Goal: Find specific page/section: Find specific page/section

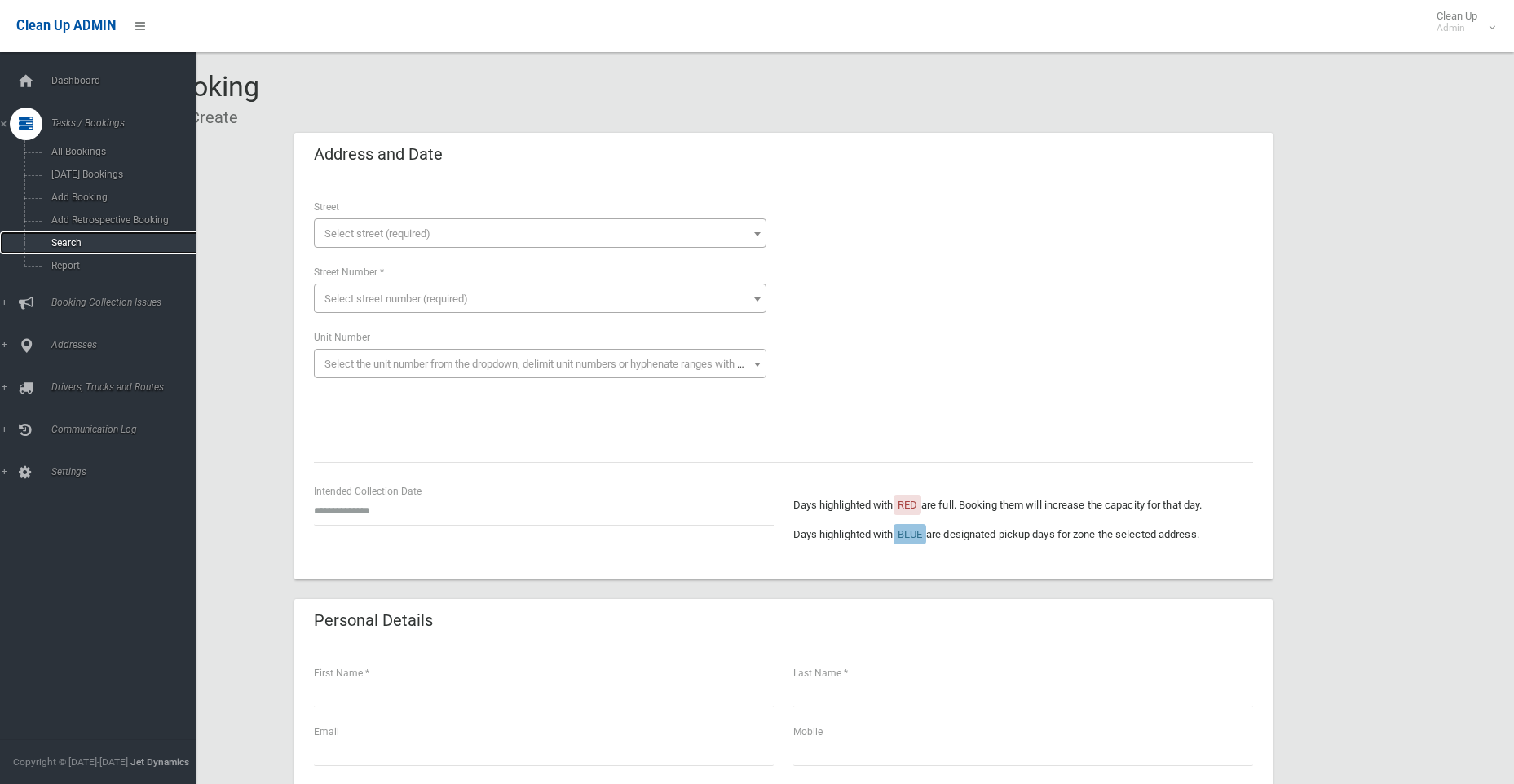
click at [71, 236] on link "Search" at bounding box center [104, 243] width 208 height 23
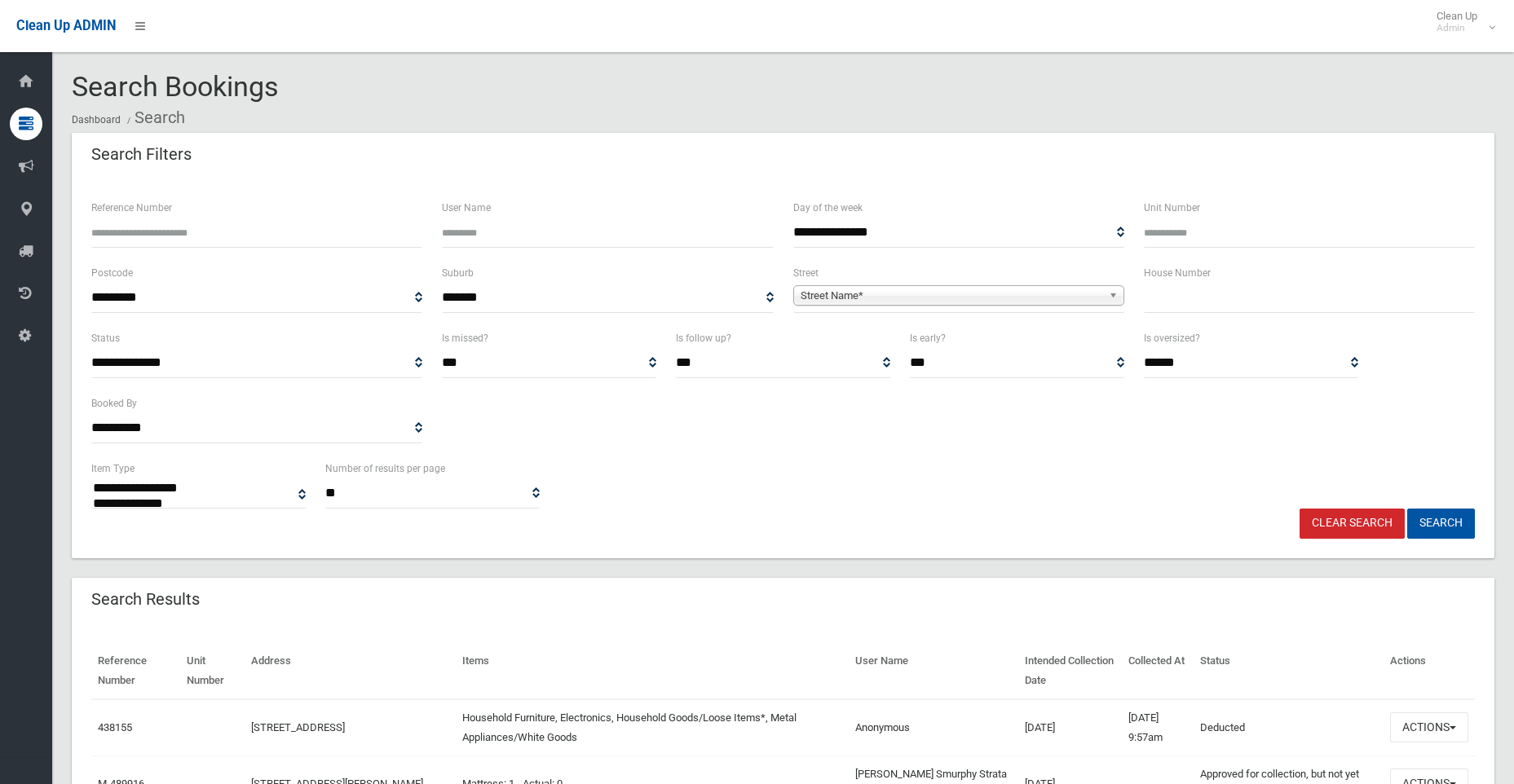
select select
click at [1161, 296] on input "text" at bounding box center [1308, 297] width 331 height 30
type input "**"
click at [1028, 297] on span "Street Name*" at bounding box center [951, 296] width 301 height 20
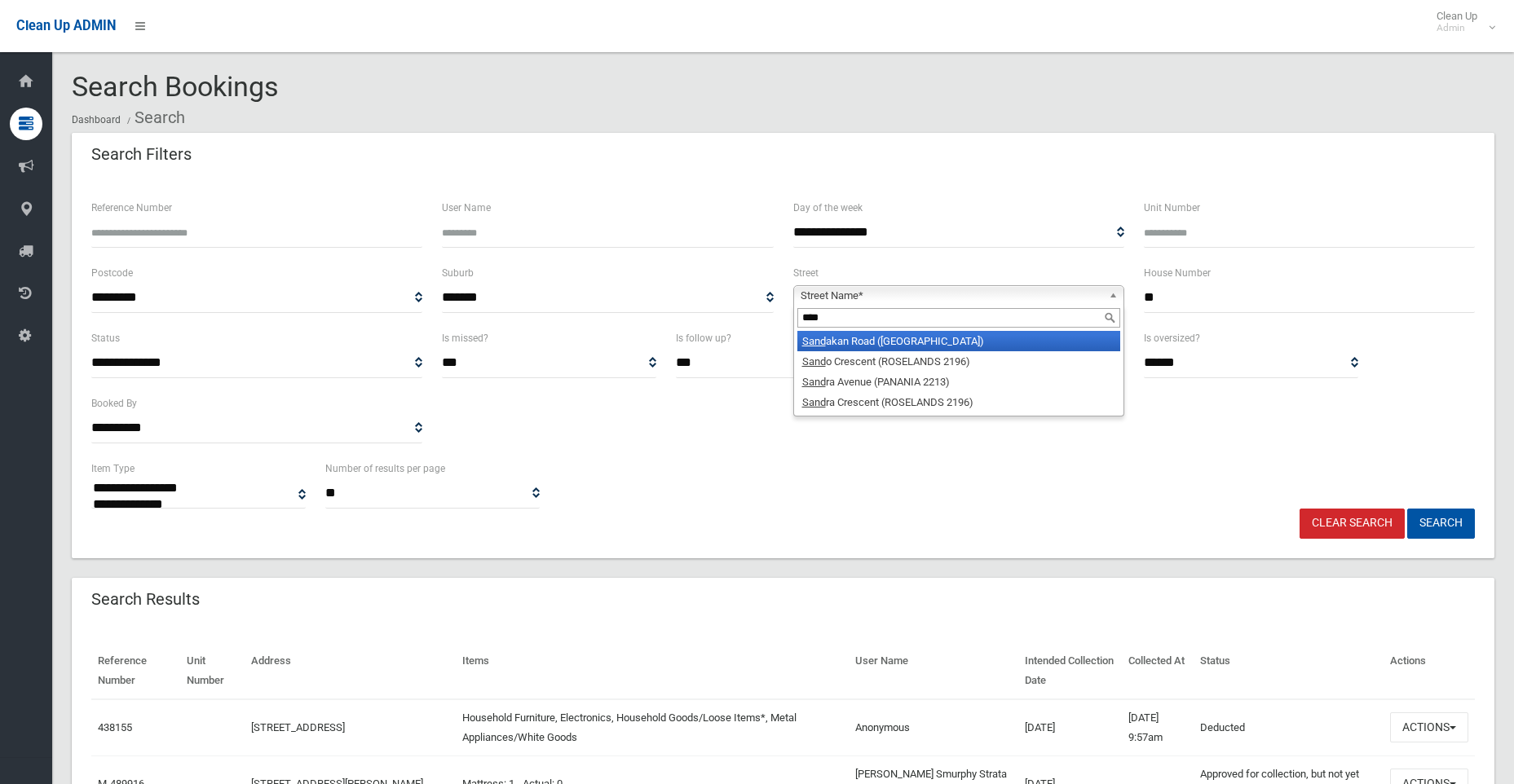
type input "****"
click at [1012, 340] on li "Sand akan Road ([GEOGRAPHIC_DATA])" at bounding box center [958, 341] width 323 height 21
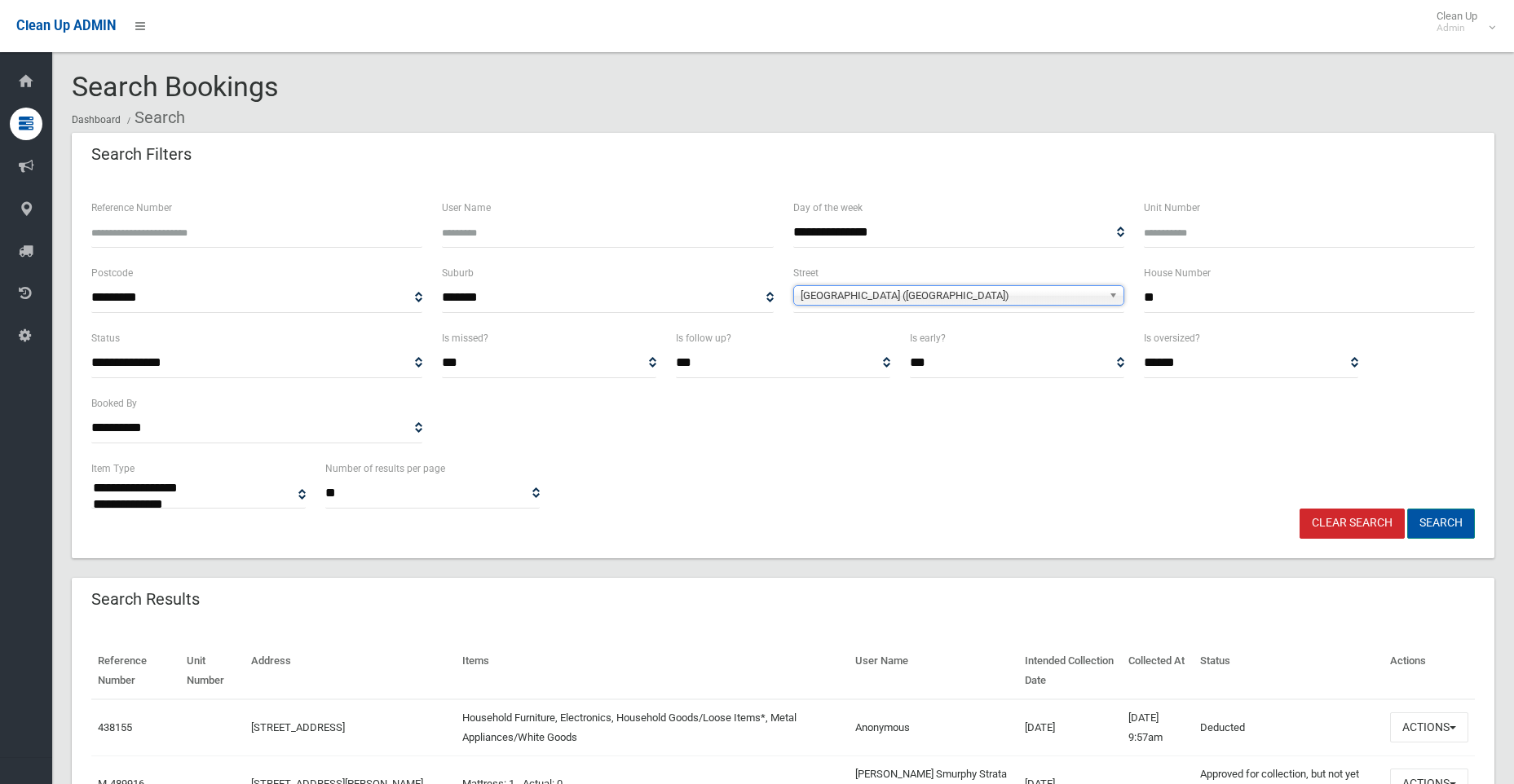
click at [1429, 515] on button "Search" at bounding box center [1440, 523] width 68 height 30
click at [1426, 524] on button "Search" at bounding box center [1440, 523] width 68 height 30
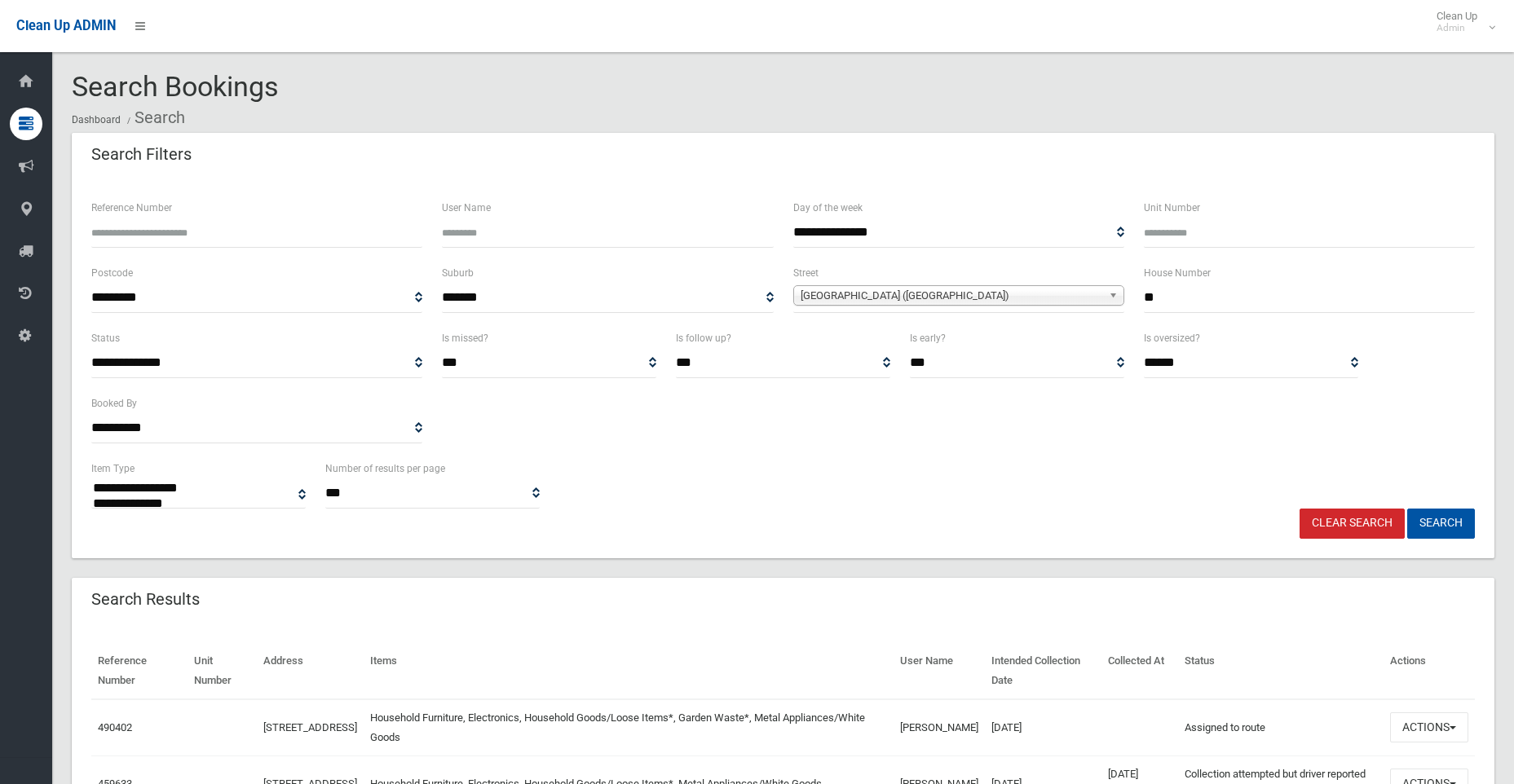
select select
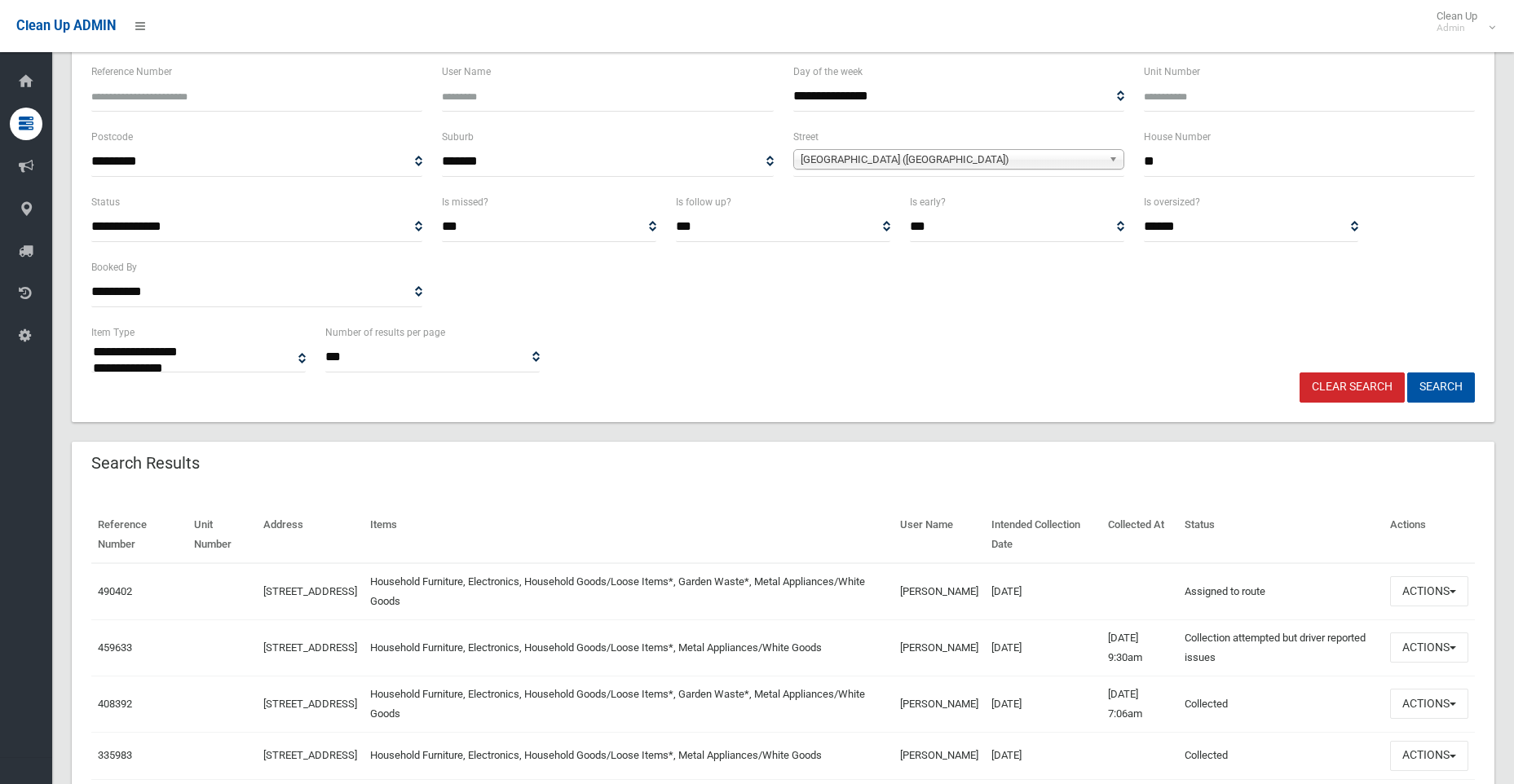
scroll to position [163, 0]
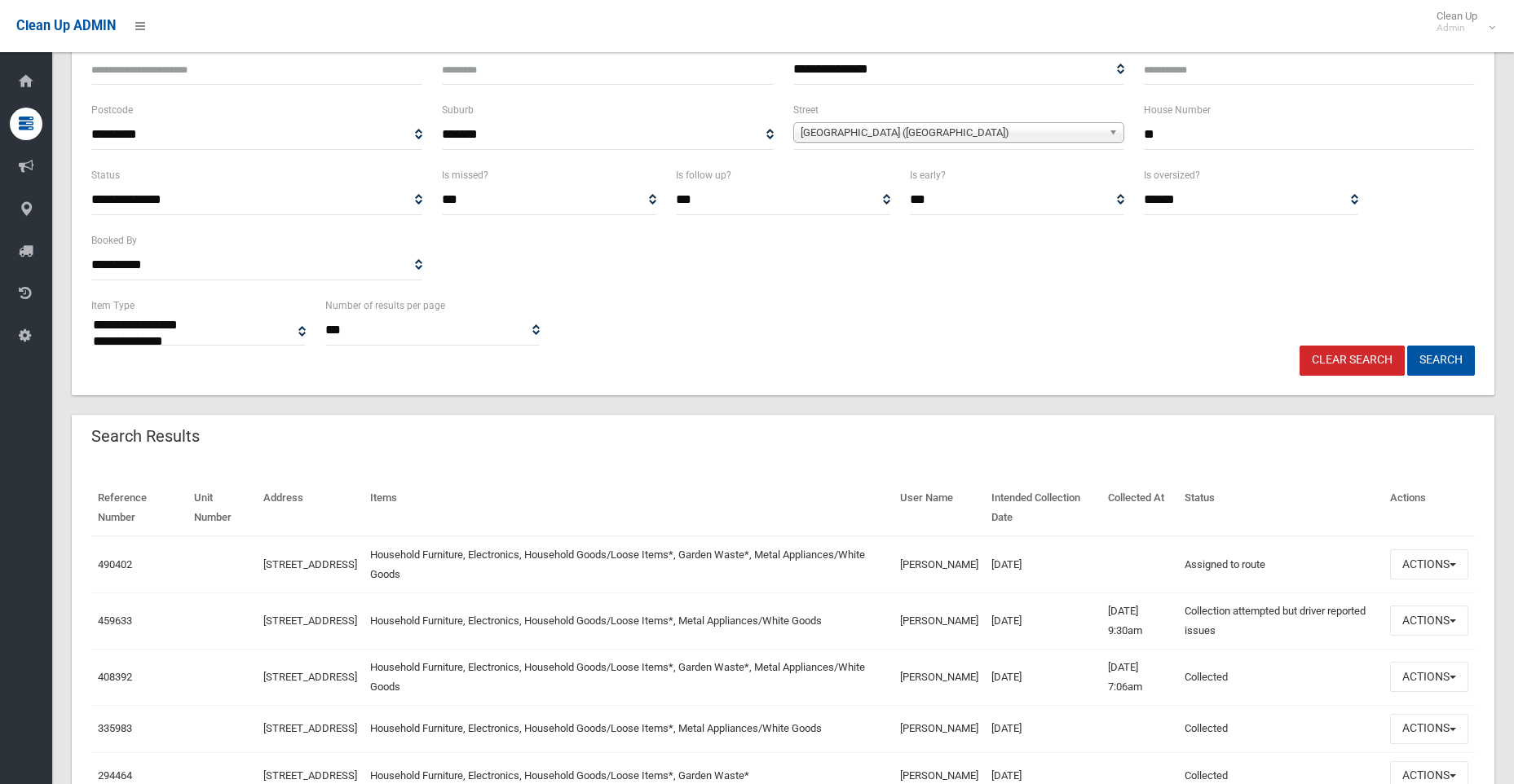
click at [1371, 361] on link "Clear Search" at bounding box center [1352, 360] width 106 height 30
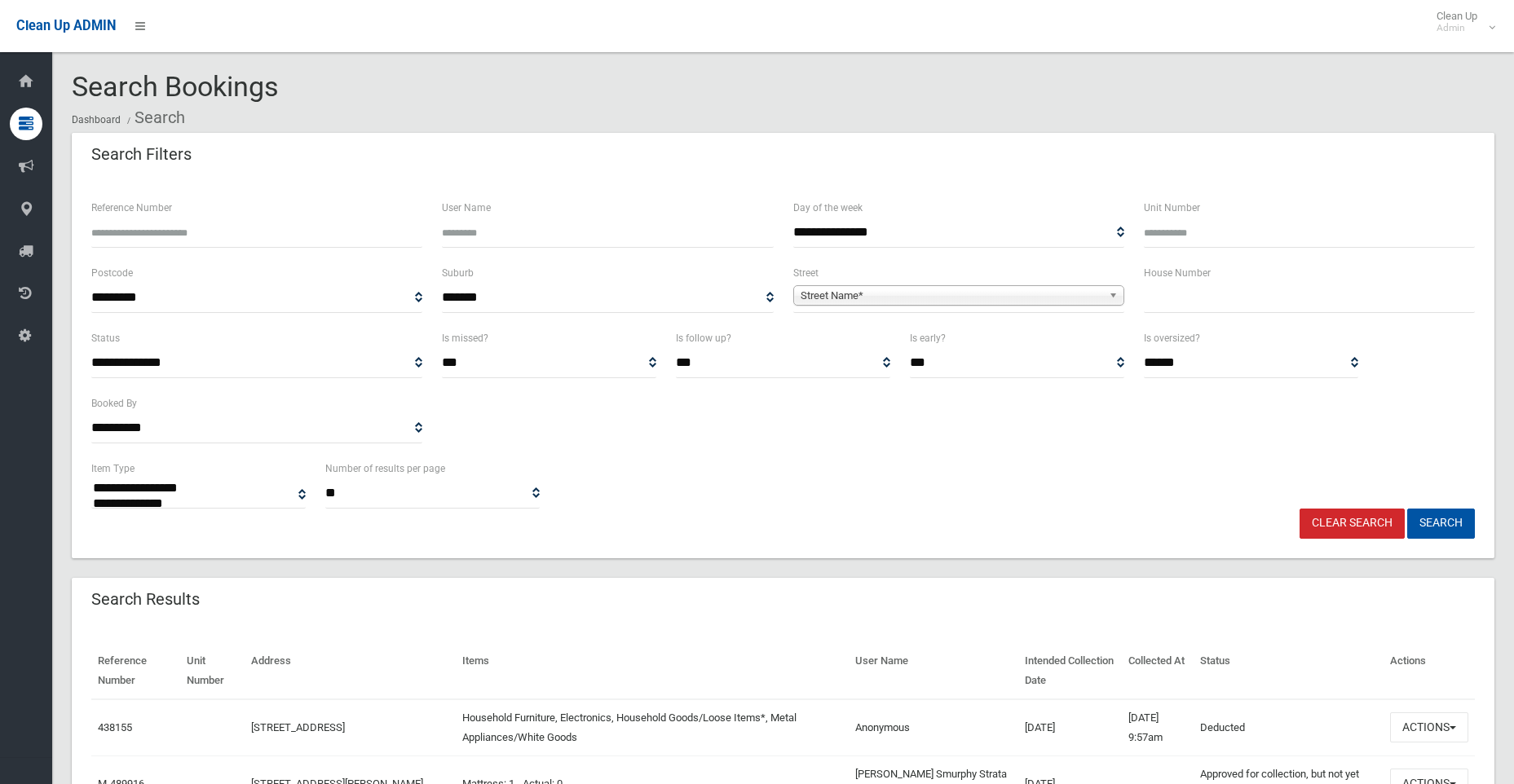
select select
